Goal: Register for event/course

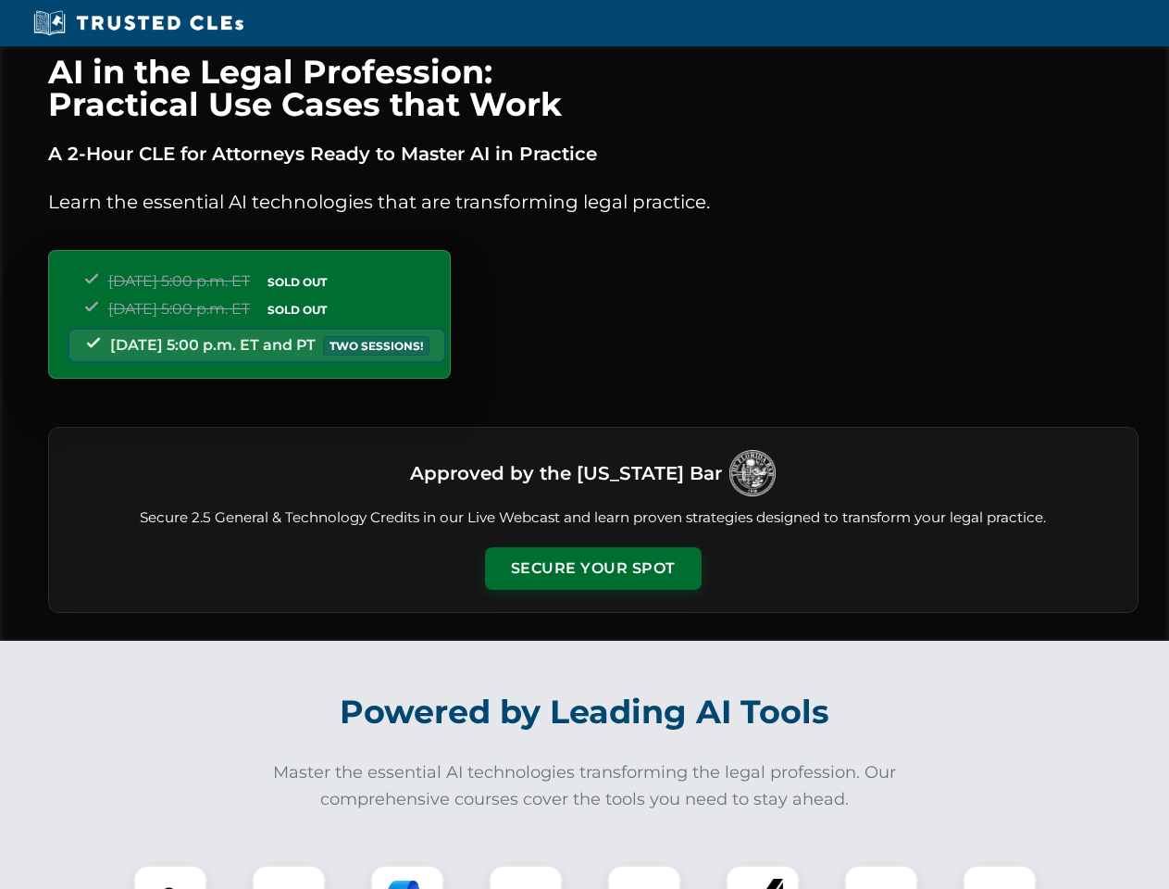
click at [593, 568] on button "Secure Your Spot" at bounding box center [593, 568] width 217 height 43
click at [170, 877] on img at bounding box center [171, 902] width 54 height 54
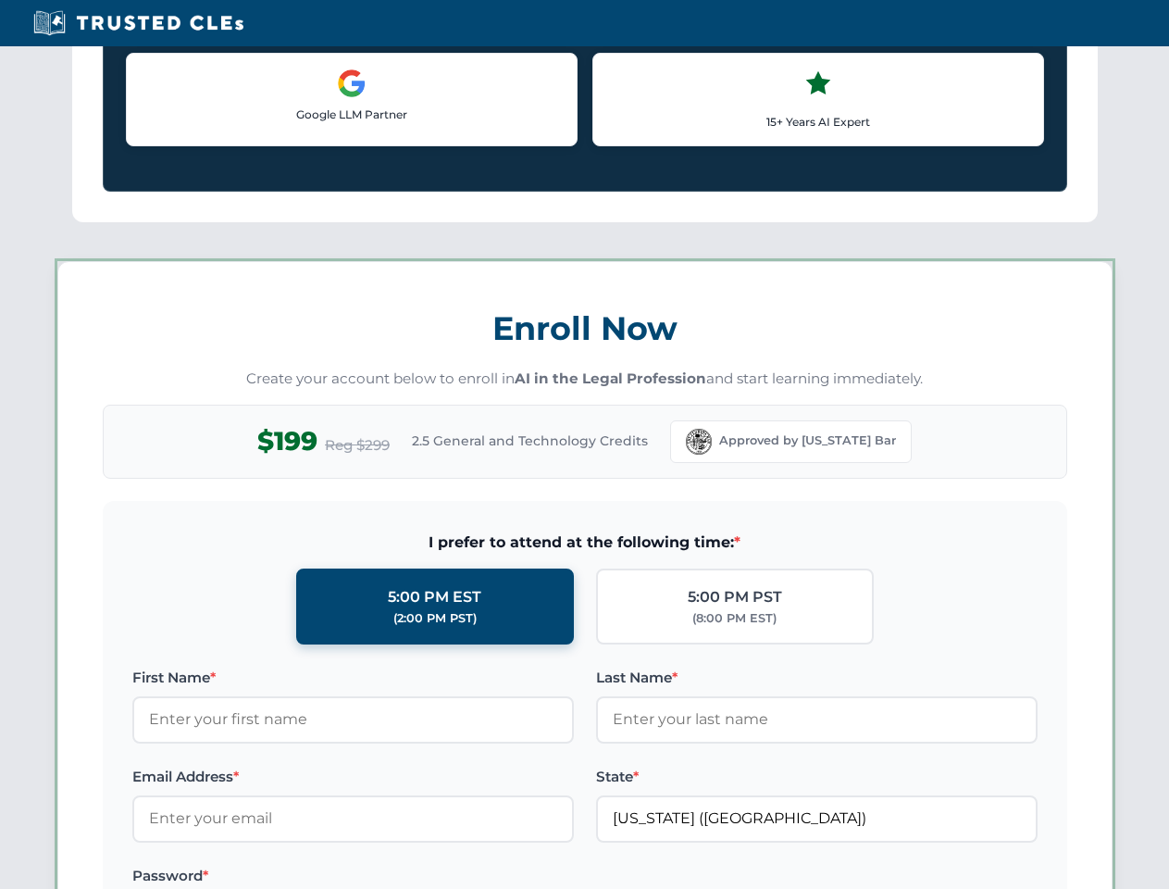
click at [407, 877] on label "Password *" at bounding box center [353, 876] width 442 height 22
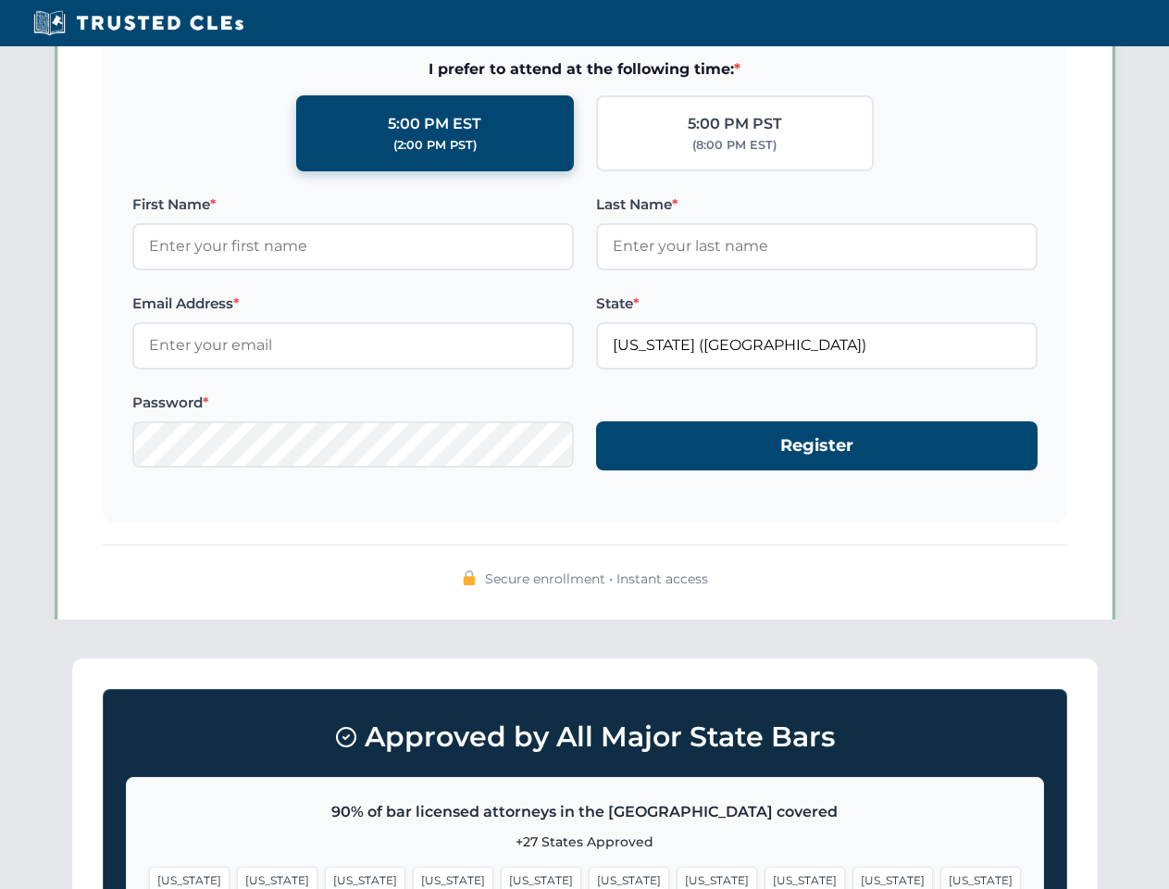
click at [853, 877] on span "[US_STATE]" at bounding box center [893, 880] width 81 height 27
